Goal: Find specific page/section: Find specific page/section

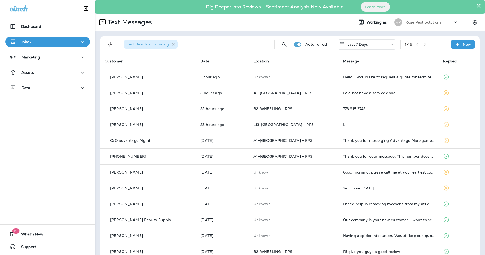
click at [417, 19] on div "Rose Pest Solutions" at bounding box center [430, 22] width 48 height 8
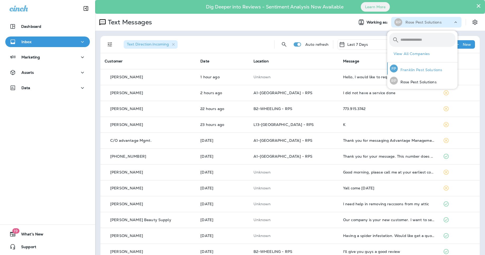
click at [414, 70] on p "Franklin Pest Solutions" at bounding box center [420, 70] width 44 height 4
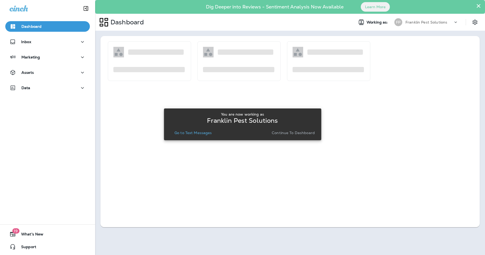
click at [196, 132] on p "Go to Text Messages" at bounding box center [194, 133] width 38 height 4
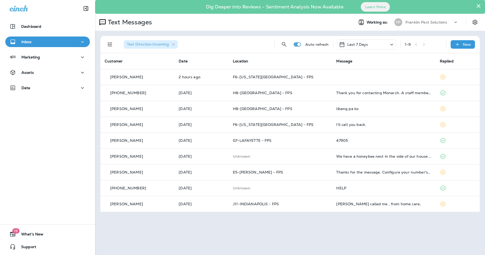
click at [414, 24] on p "Franklin Pest Solutions" at bounding box center [427, 22] width 42 height 4
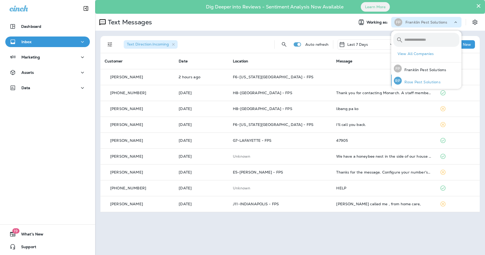
click at [410, 81] on p "Rose Pest Solutions" at bounding box center [421, 82] width 39 height 4
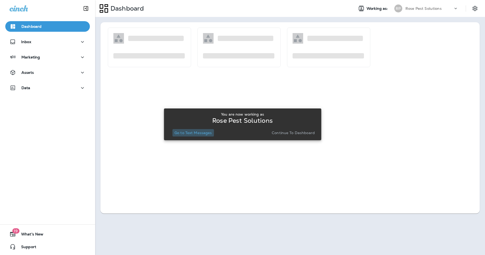
click at [191, 132] on p "Go to Text Messages" at bounding box center [194, 133] width 38 height 4
